Goal: Complete application form: Complete application form

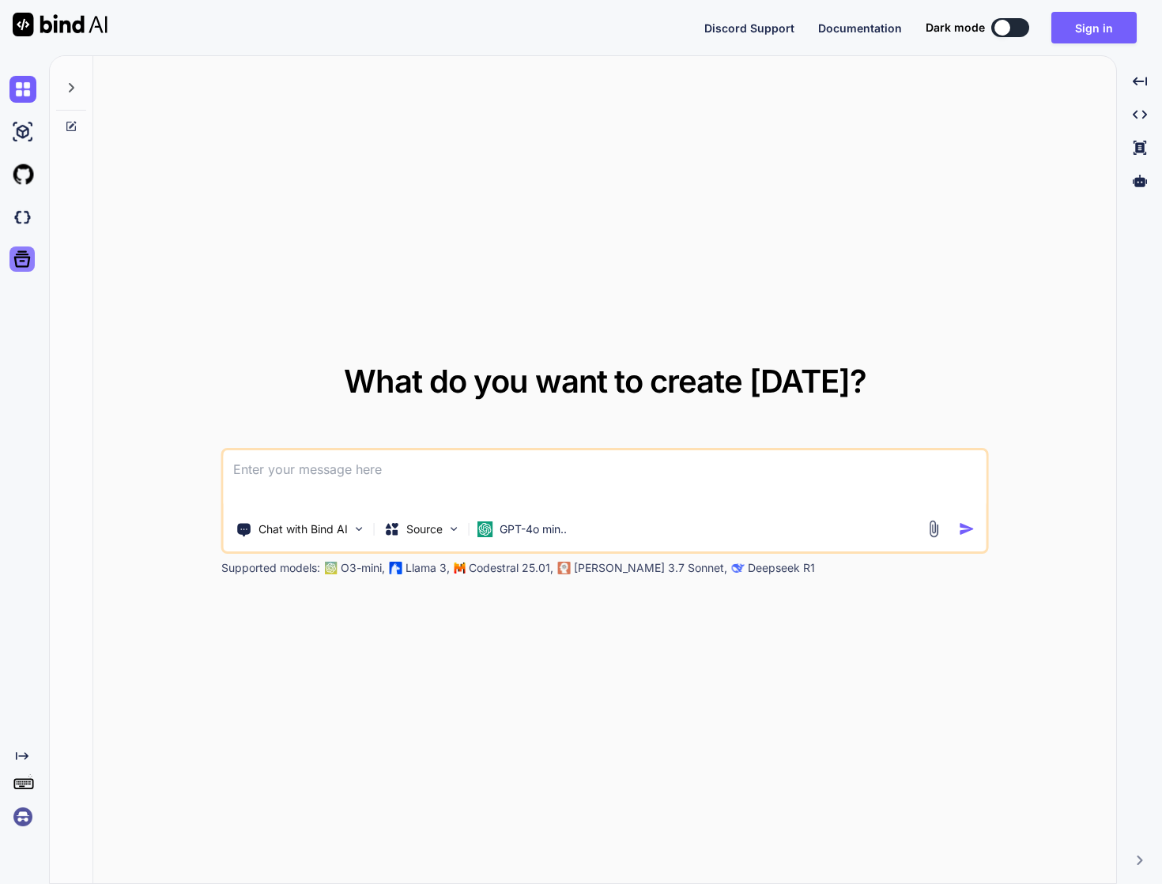
click at [20, 247] on div at bounding box center [21, 259] width 25 height 25
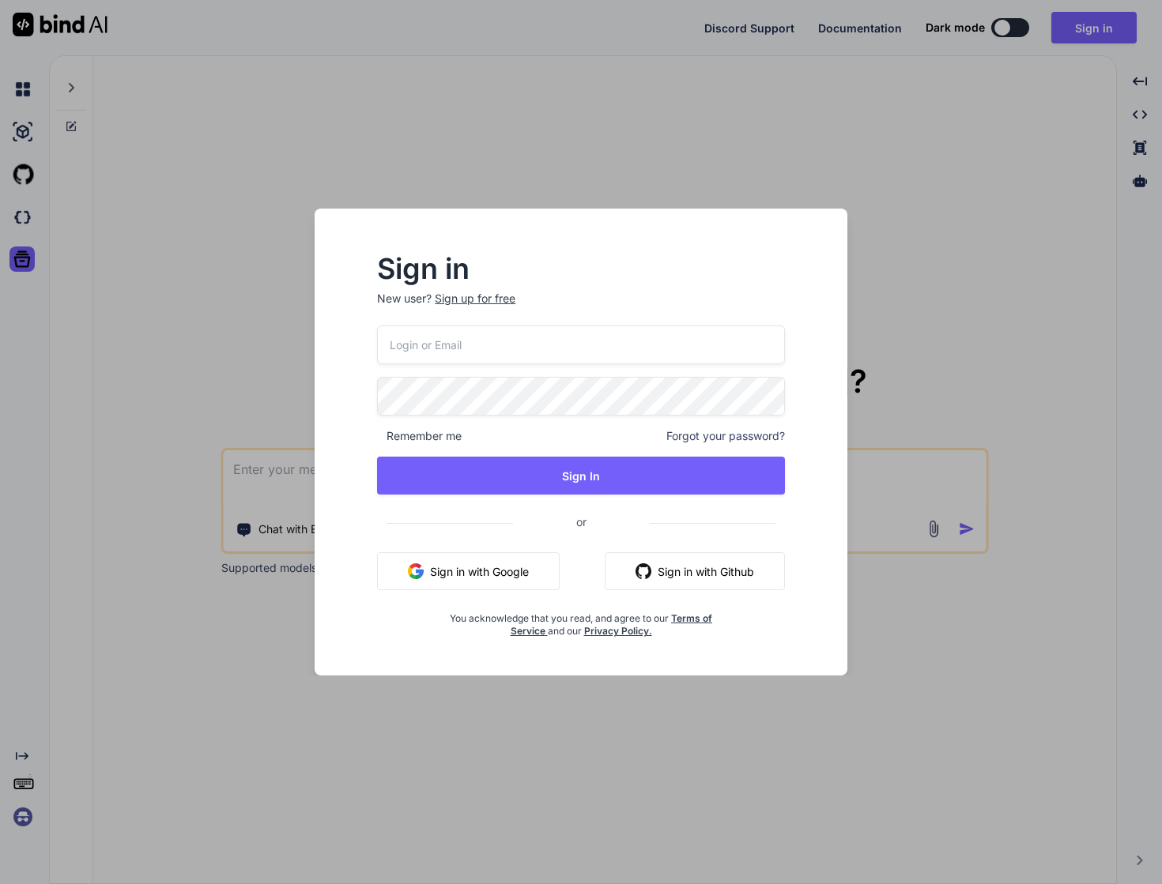
click at [34, 226] on div "Sign in New user? Sign up for free Remember me Forgot your password? Sign In or…" at bounding box center [581, 442] width 1162 height 884
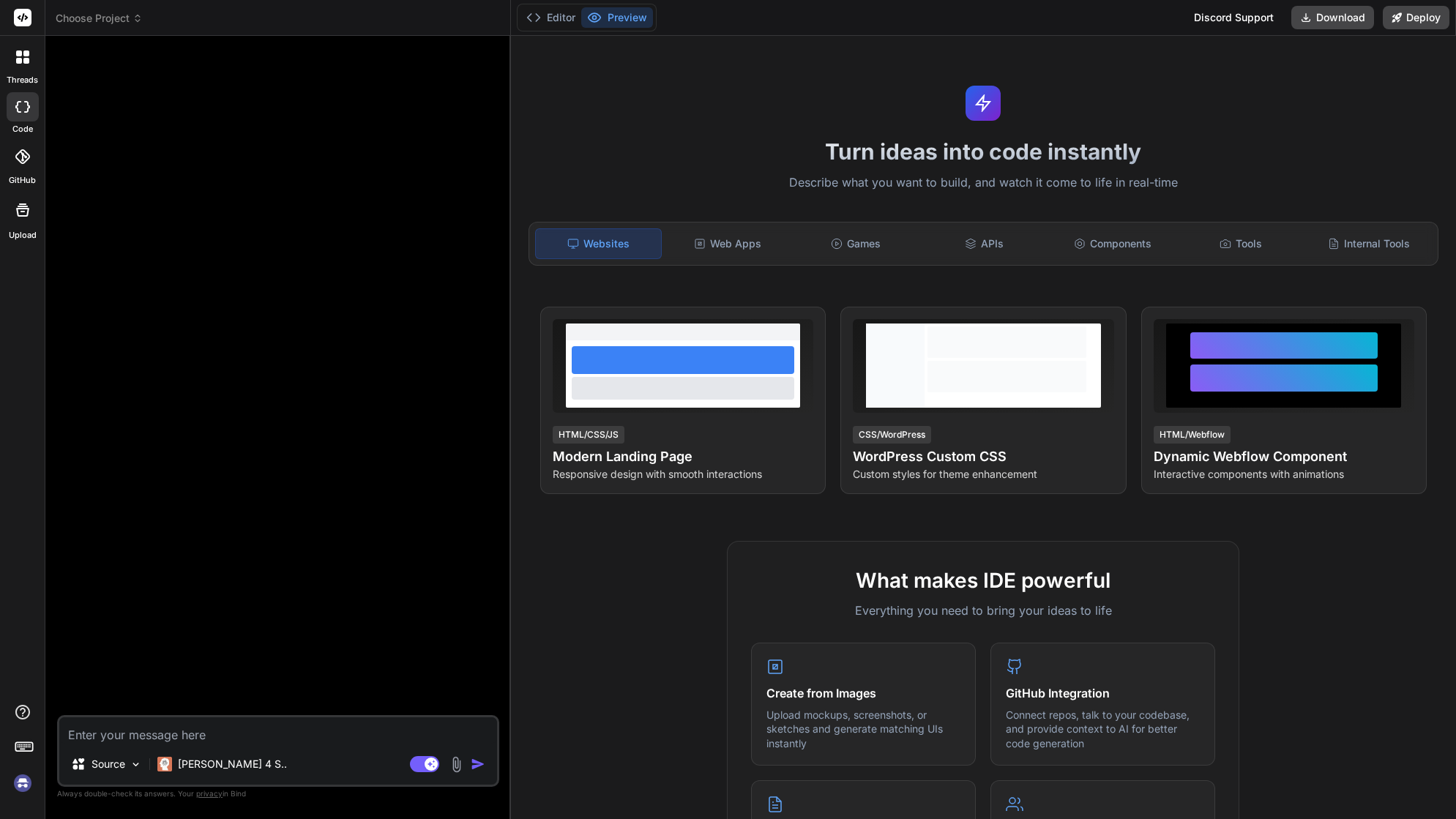
click at [19, 20] on rect at bounding box center [22, 17] width 18 height 18
click at [23, 58] on icon at bounding box center [26, 60] width 6 height 6
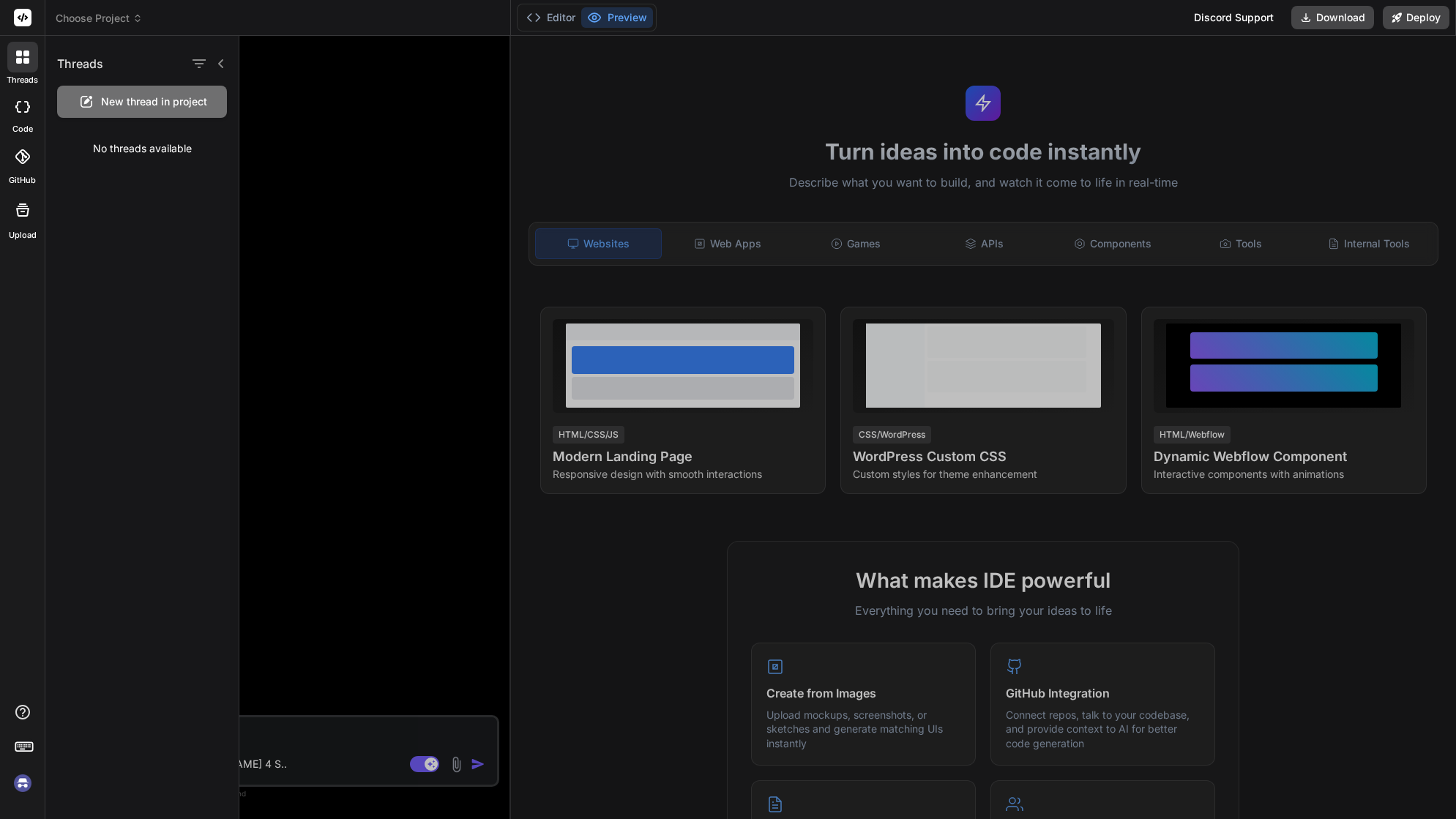
click at [26, 101] on icon at bounding box center [23, 107] width 15 height 12
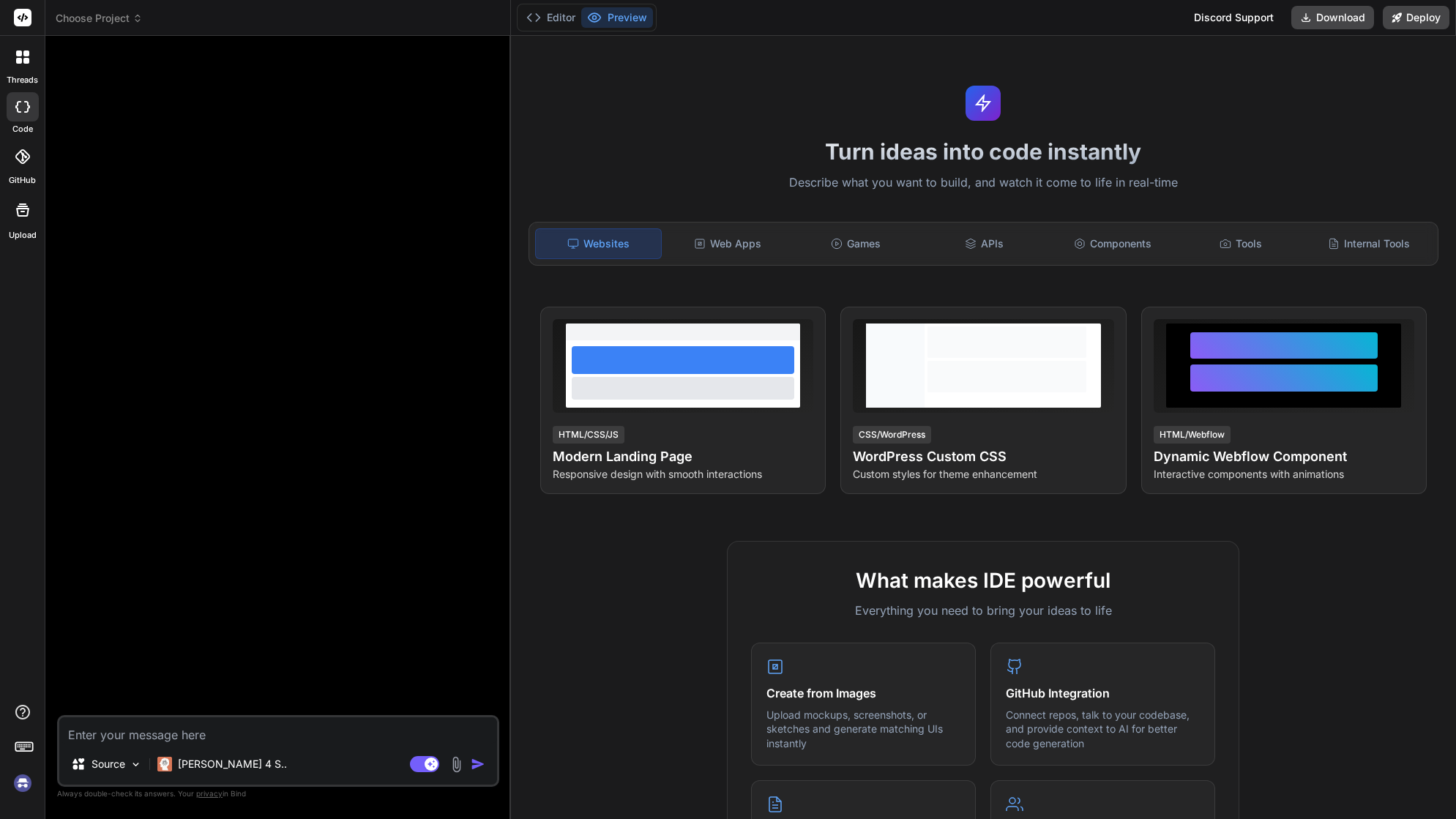
type textarea "x"
click at [18, 145] on div at bounding box center [22, 157] width 32 height 32
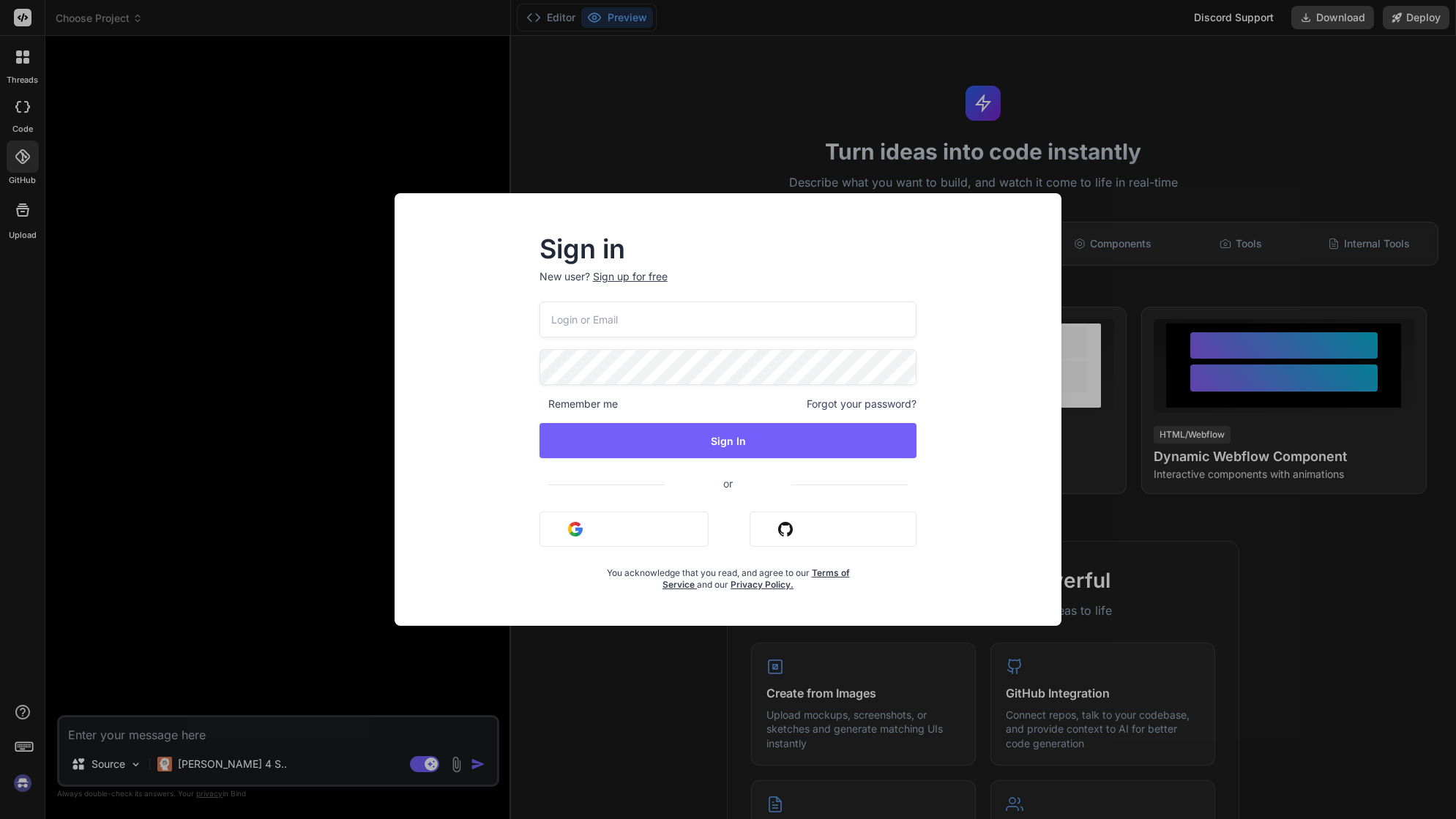
click at [643, 316] on input "email" at bounding box center [728, 320] width 378 height 36
type input "[EMAIL_ADDRESS][DOMAIN_NAME]"
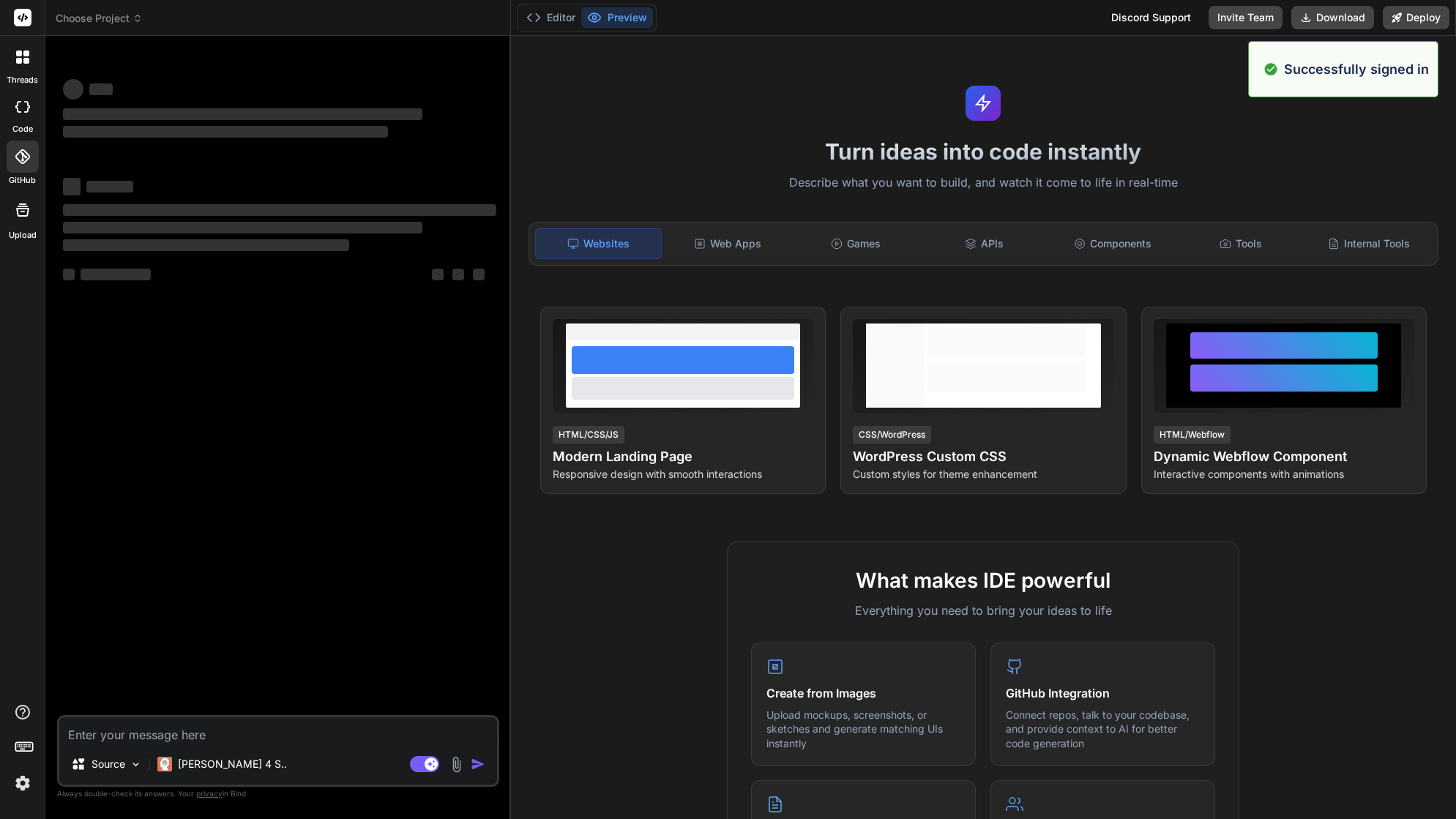
click at [142, 498] on div "‌ ‌ ‌ ‌ ‌ ‌ ‌ ‌ ‌ ‌ ‌ ‌ ‌ ‌" at bounding box center [280, 381] width 439 height 668
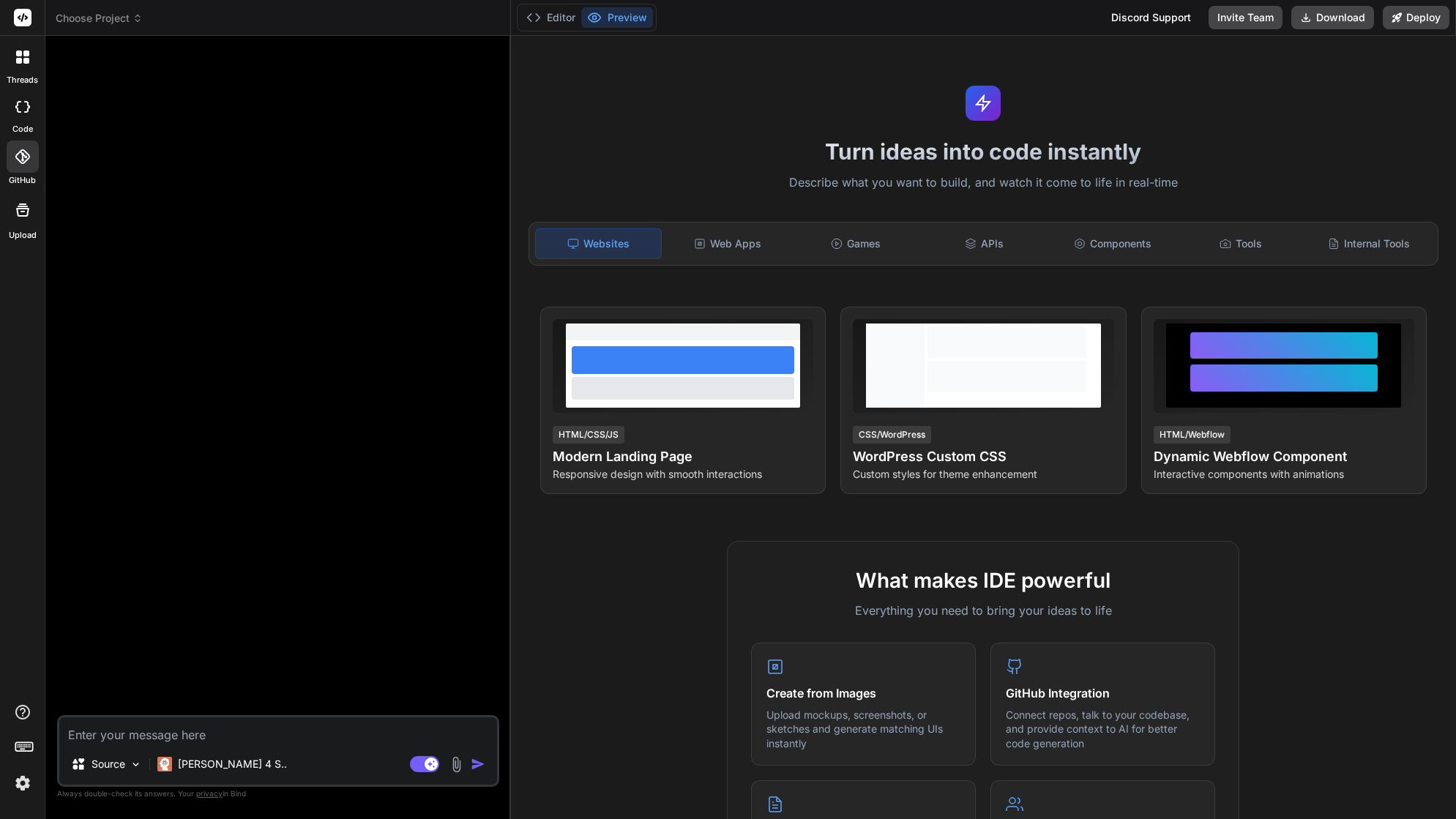
type textarea "x"
click at [23, 175] on label "GitHub" at bounding box center [21, 180] width 27 height 12
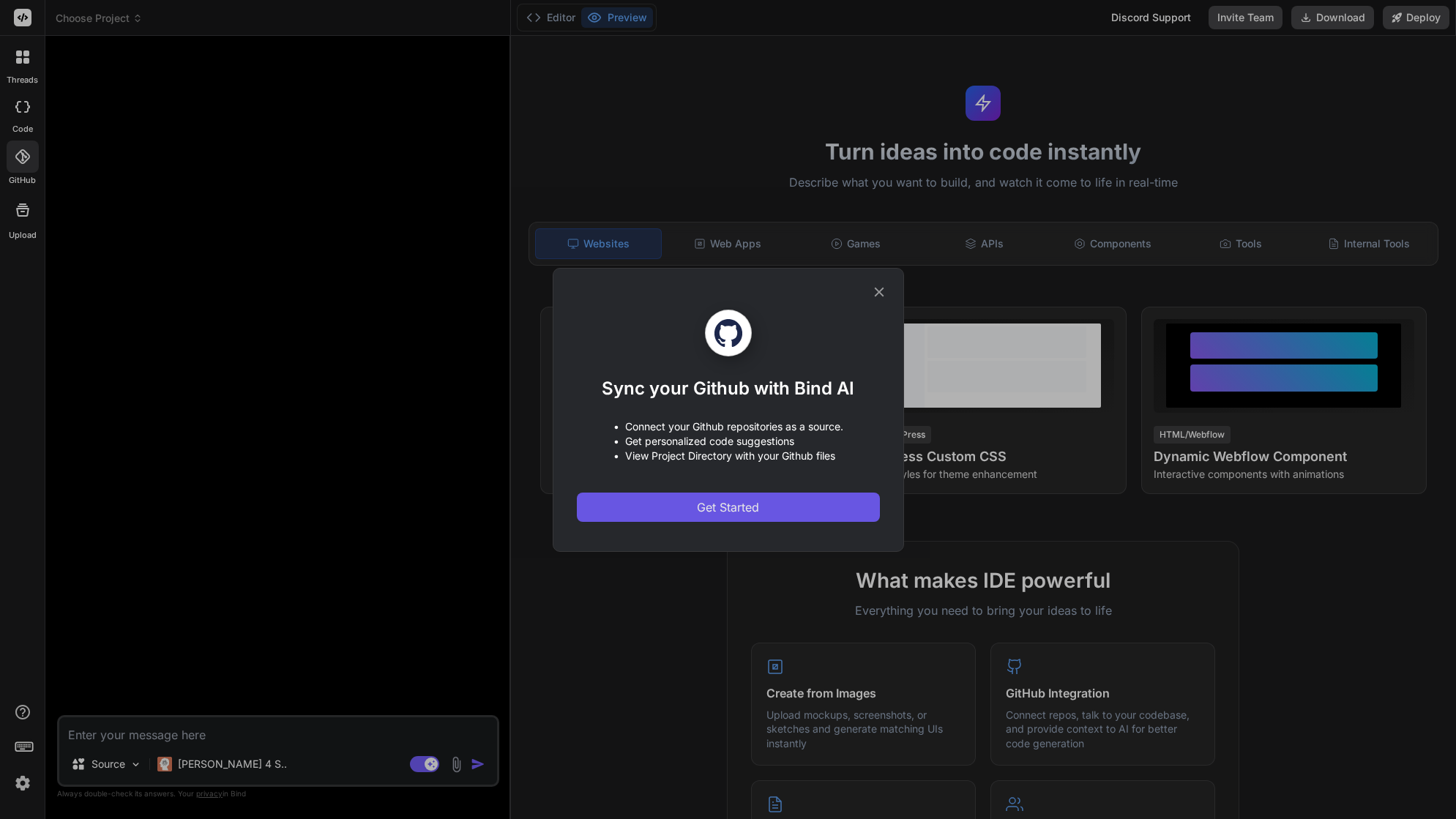
click at [745, 511] on span "Get Started" at bounding box center [727, 507] width 62 height 18
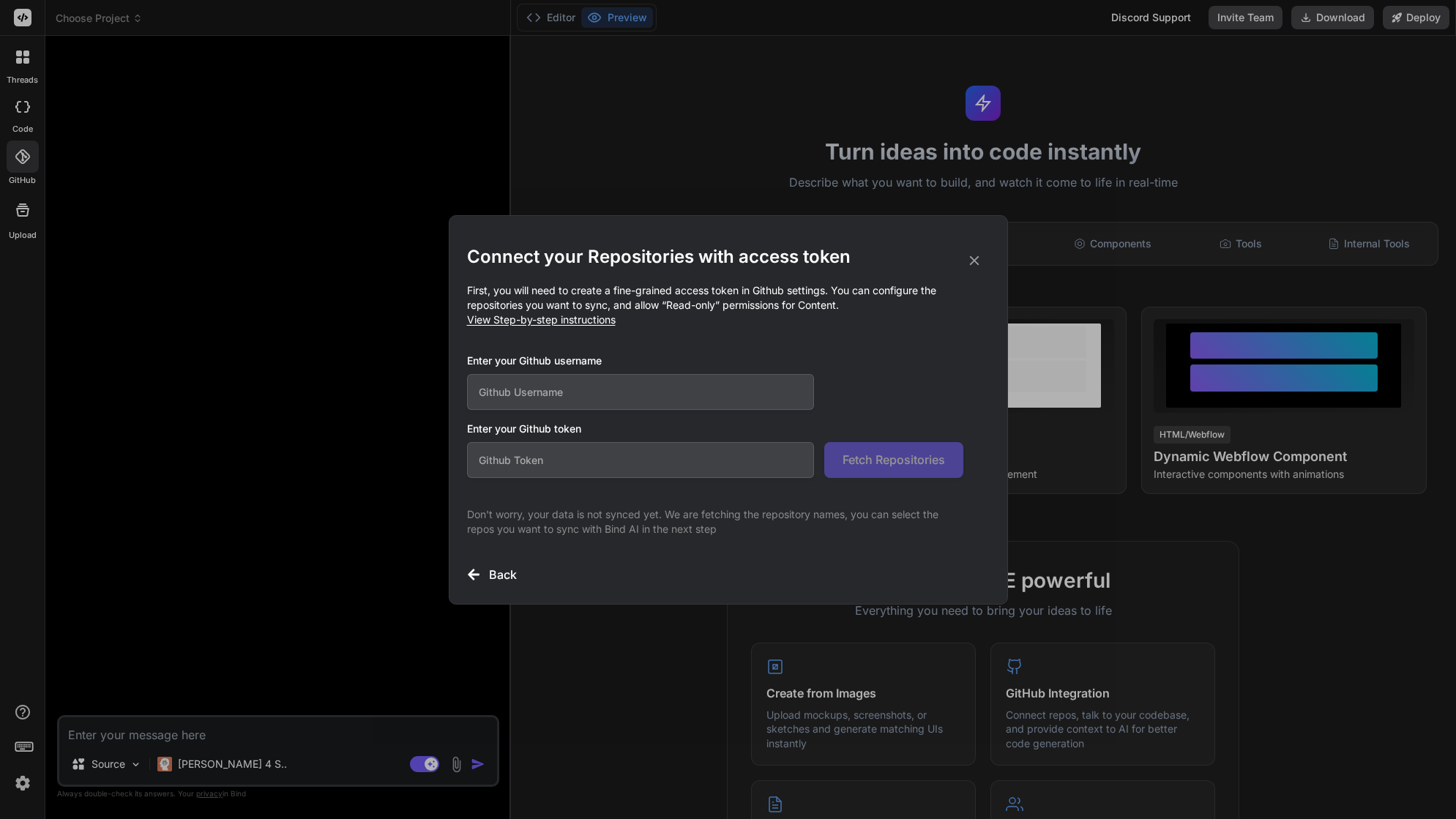
click at [663, 403] on input "text" at bounding box center [640, 392] width 347 height 36
click at [655, 384] on input "text" at bounding box center [640, 392] width 347 height 36
click at [633, 388] on input "text" at bounding box center [640, 392] width 347 height 36
paste input "[EMAIL_ADDRESS][DOMAIN_NAME]"
type input "[EMAIL_ADDRESS][DOMAIN_NAME]"
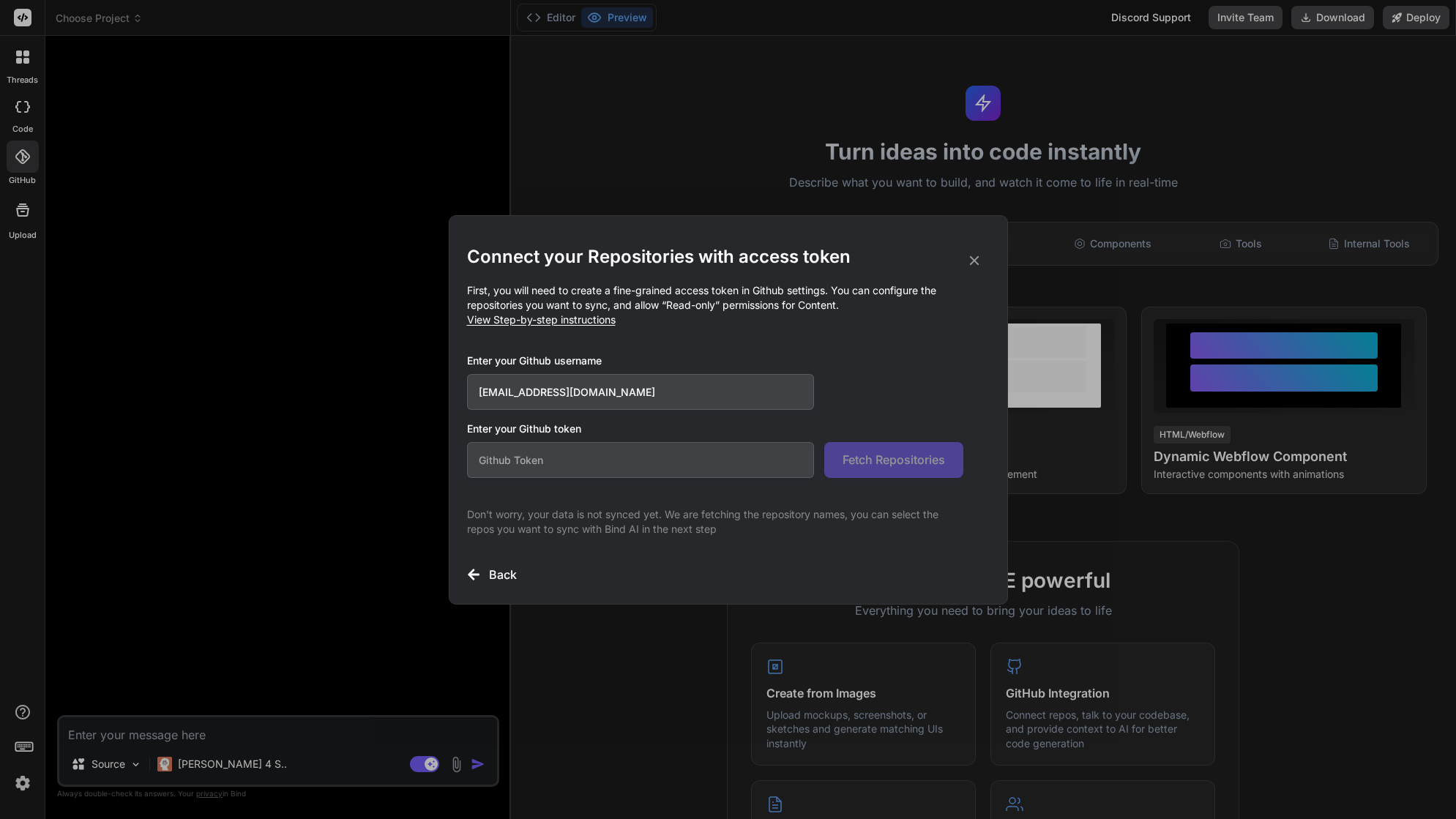
click at [686, 354] on h3 "Enter your Github username" at bounding box center [715, 361] width 496 height 15
click at [585, 456] on input "text" at bounding box center [640, 460] width 347 height 36
paste input "nzu-gfa4dbp6axw9XDF"
type input "nzu-gfa4dbp6axw9XDF"
click at [925, 372] on div "Enter your Github username timpetch@googlemail.com" at bounding box center [715, 382] width 496 height 57
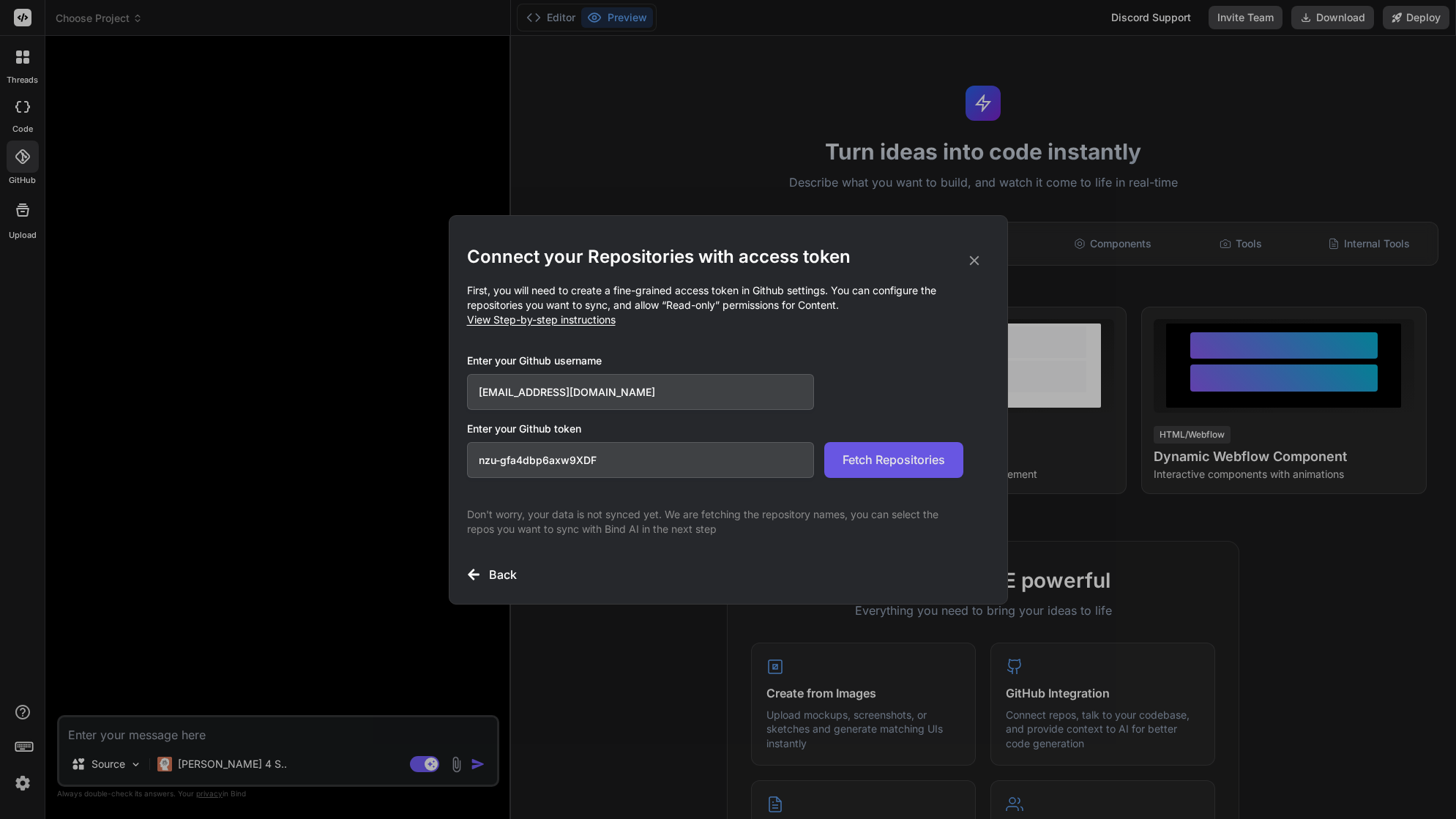
click at [903, 459] on span "Fetch Repositories" at bounding box center [894, 460] width 103 height 18
type textarea "x"
click at [525, 458] on input "nzu-gfa4dbp6axw9XDF" at bounding box center [640, 460] width 347 height 36
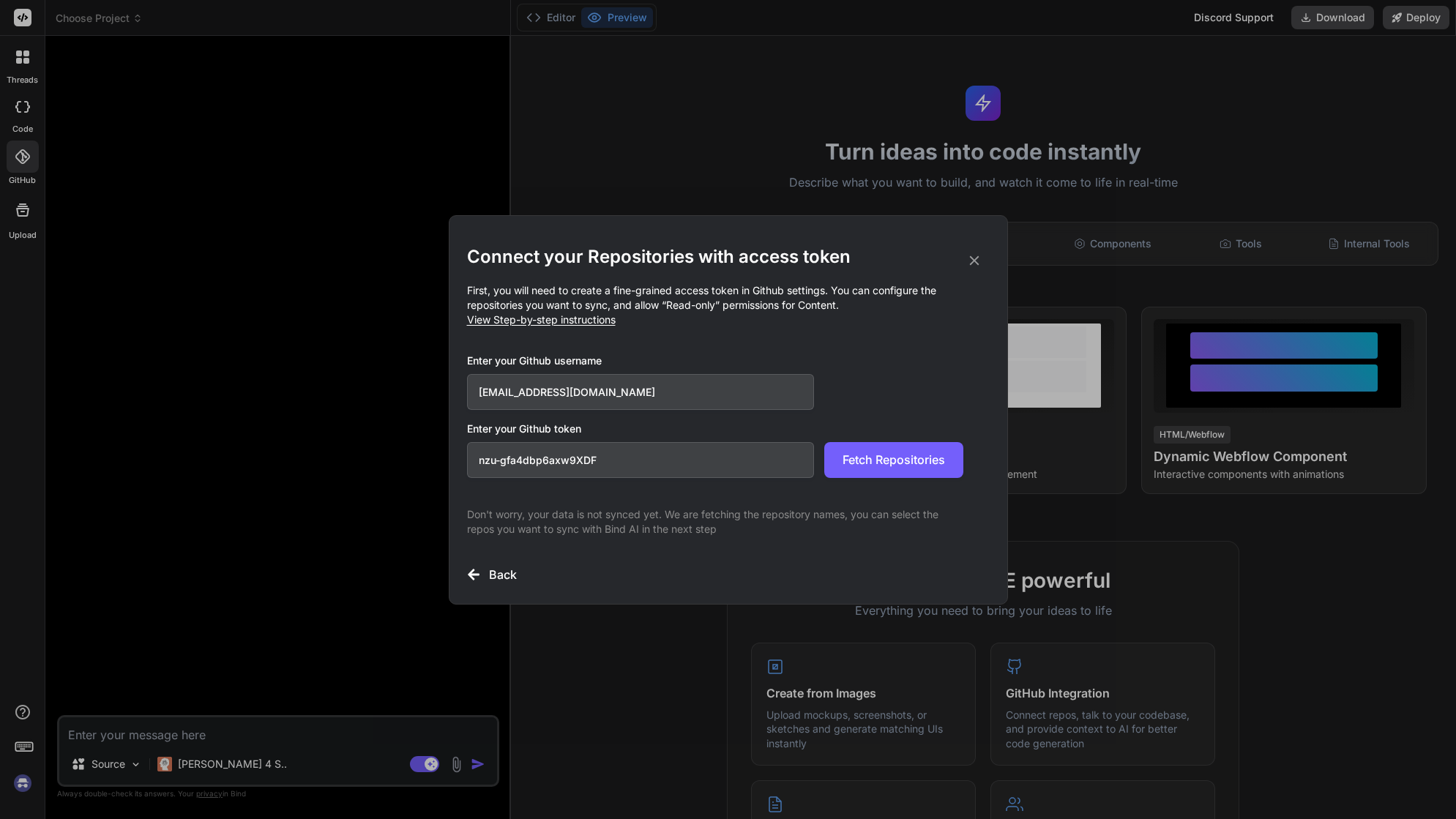
click at [525, 458] on input "nzu-gfa4dbp6axw9XDF" at bounding box center [640, 460] width 347 height 36
paste input "github_pat_11BW7QRJQ0rxx8xP7A06yl_Wpk9XIFEKhYjnsCSwgDkvwYtuHWk0uGsbZJqDyDT6jACN…"
type input "github_pat_11BW7QRJQ0rxx8xP7A06yl_Wpk9XIFEKhYjnsCSwgDkvwYtuHWk0uGsbZJqDyDT6jACN…"
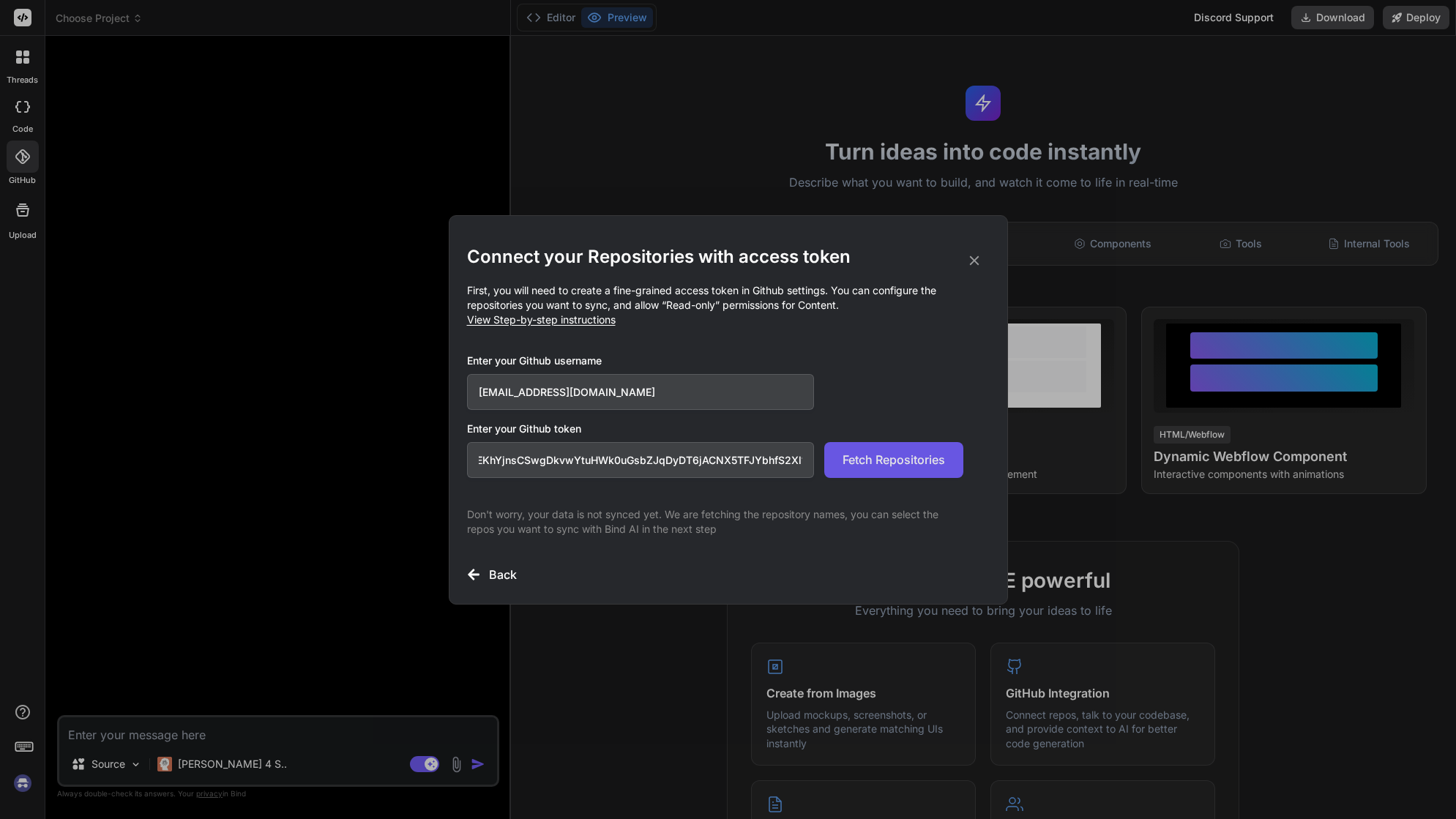
scroll to position [0, 0]
click at [885, 451] on span "Fetch Repositories" at bounding box center [894, 460] width 103 height 18
